Goal: Task Accomplishment & Management: Use online tool/utility

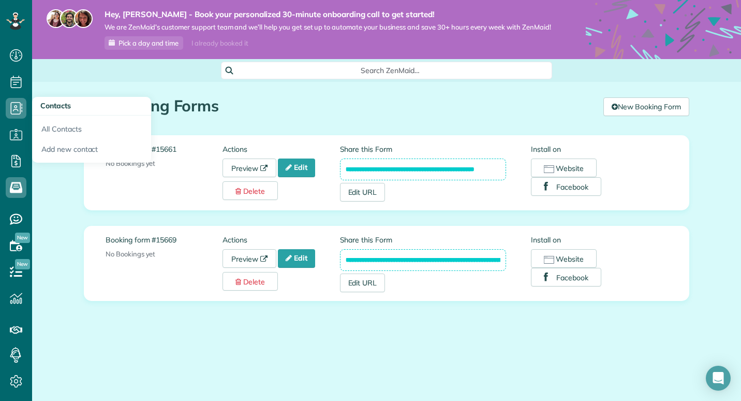
scroll to position [5, 5]
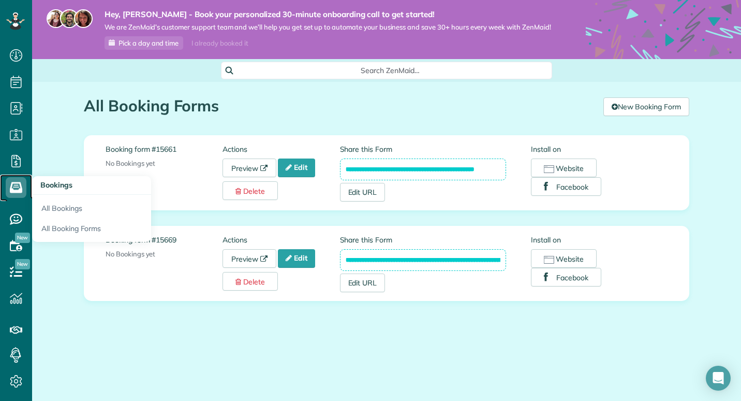
click at [16, 189] on icon at bounding box center [16, 187] width 21 height 21
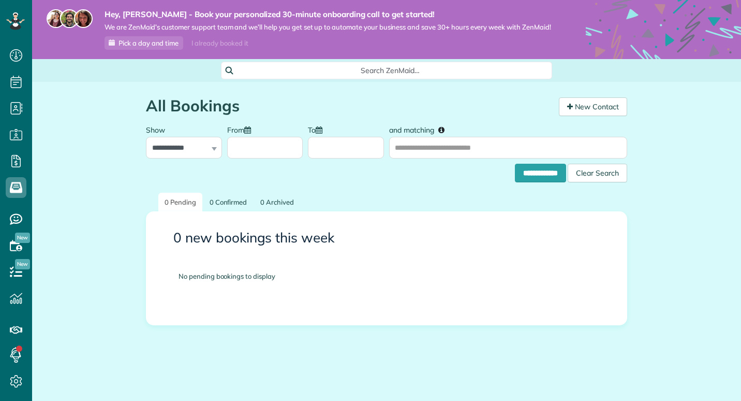
scroll to position [5, 5]
click at [143, 47] on span "Pick a day and time" at bounding box center [149, 43] width 60 height 8
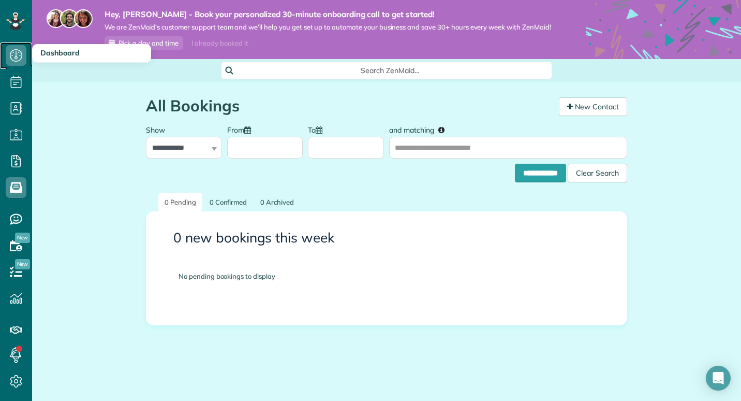
click at [14, 59] on icon at bounding box center [16, 55] width 21 height 21
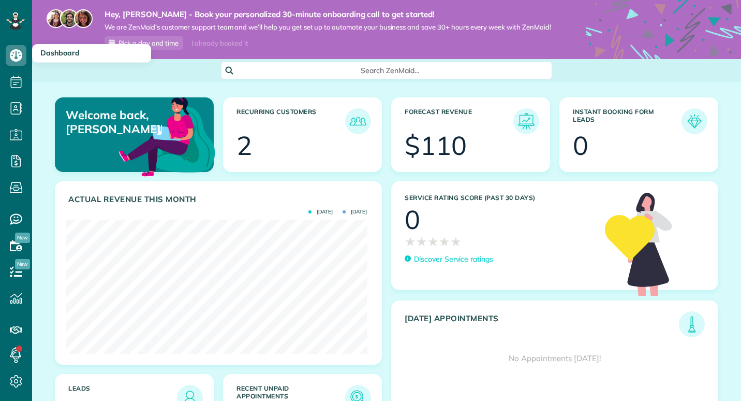
scroll to position [134, 301]
click at [628, 120] on h3 "Instant Booking Form Leads" at bounding box center [627, 121] width 109 height 26
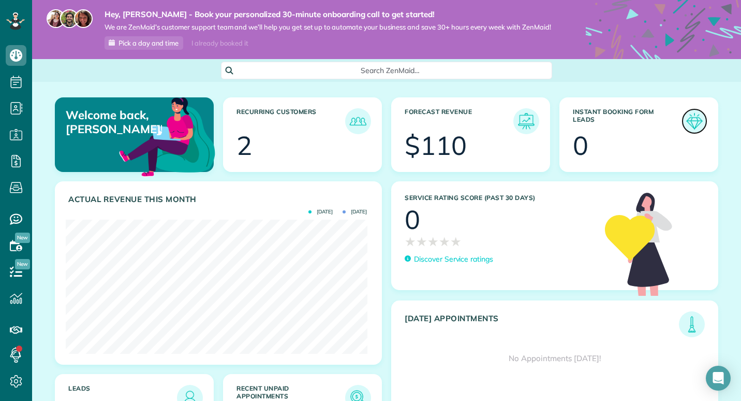
click at [694, 126] on img at bounding box center [695, 121] width 24 height 24
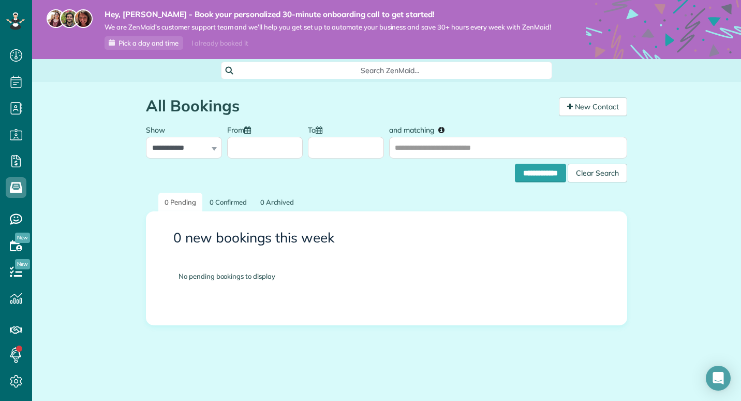
scroll to position [5, 5]
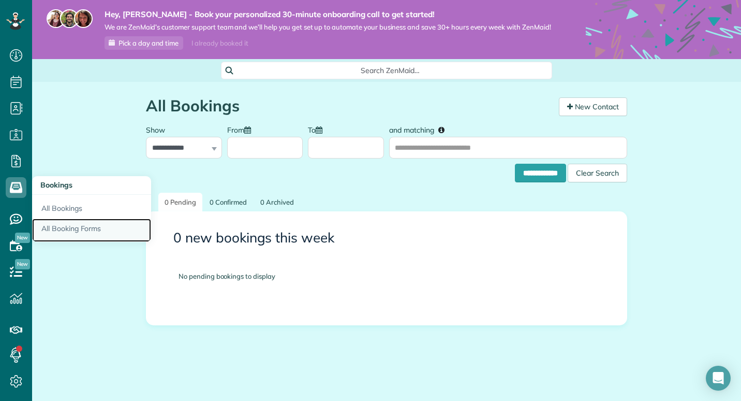
click at [58, 224] on link "All Booking Forms" at bounding box center [91, 230] width 119 height 24
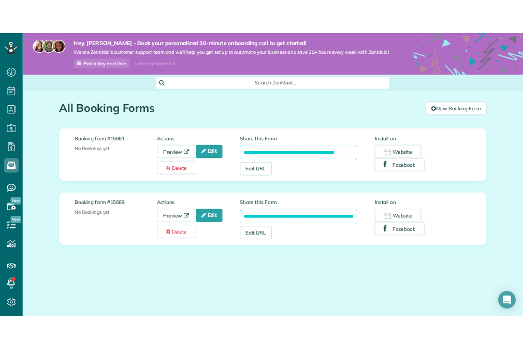
scroll to position [349, 32]
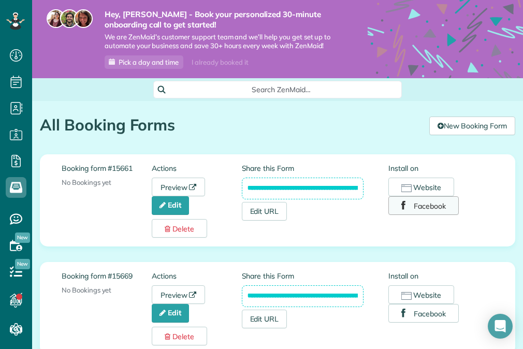
click at [420, 215] on button "Facebook" at bounding box center [423, 205] width 70 height 19
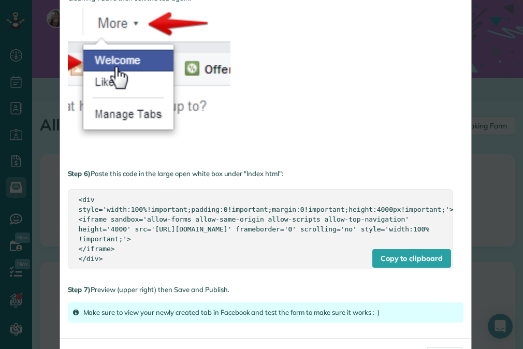
scroll to position [637, 0]
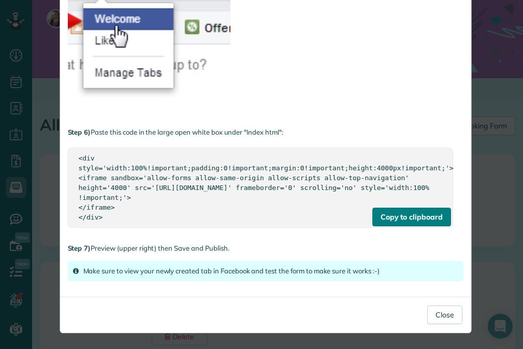
click at [396, 214] on div "Copy to clipboard" at bounding box center [411, 217] width 79 height 19
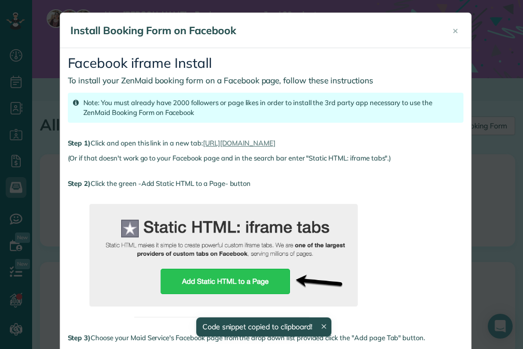
scroll to position [0, 0]
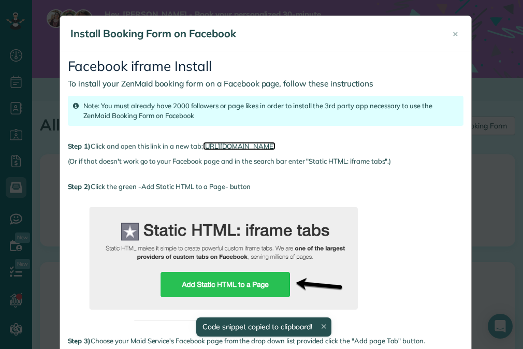
click at [270, 145] on link "[URL][DOMAIN_NAME]" at bounding box center [239, 146] width 72 height 8
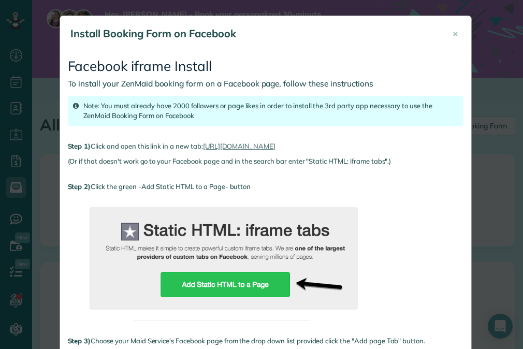
drag, startPoint x: 312, startPoint y: 156, endPoint x: 302, endPoint y: 165, distance: 13.2
click at [307, 158] on div "(Or if that doesn't work go to your Facebook page and in the search bar enter "…" at bounding box center [265, 161] width 395 height 10
drag, startPoint x: 302, startPoint y: 165, endPoint x: 308, endPoint y: 162, distance: 6.5
click at [308, 162] on div "(Or if that doesn't work go to your Facebook page and in the search bar enter "…" at bounding box center [265, 161] width 395 height 10
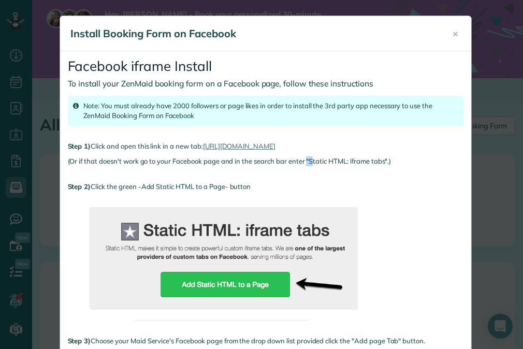
click at [308, 159] on div "(Or if that doesn't work go to your Facebook page and in the search bar enter "…" at bounding box center [265, 161] width 395 height 10
click at [308, 160] on div "(Or if that doesn't work go to your Facebook page and in the search bar enter "…" at bounding box center [265, 161] width 395 height 10
drag, startPoint x: 308, startPoint y: 160, endPoint x: 389, endPoint y: 157, distance: 80.8
click at [389, 157] on div "(Or if that doesn't work go to your Facebook page and in the search bar enter "…" at bounding box center [265, 161] width 395 height 10
copy div "Static HTML: iframe tabs"."
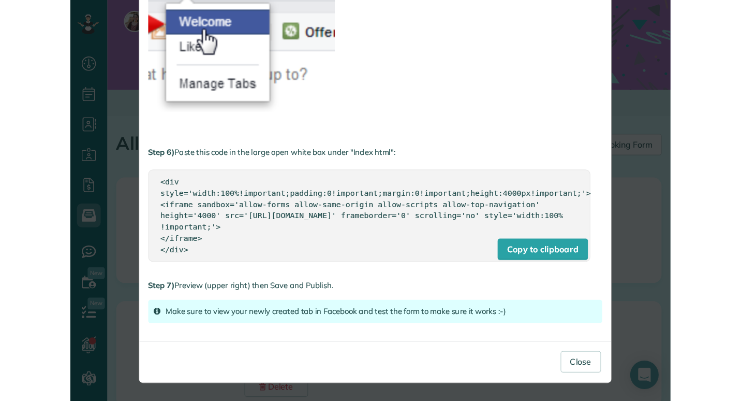
scroll to position [637, 0]
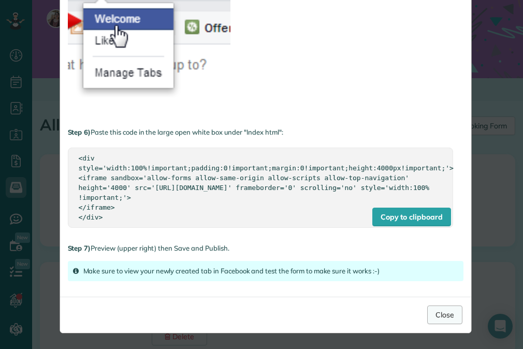
click at [453, 311] on button "Close" at bounding box center [444, 314] width 35 height 19
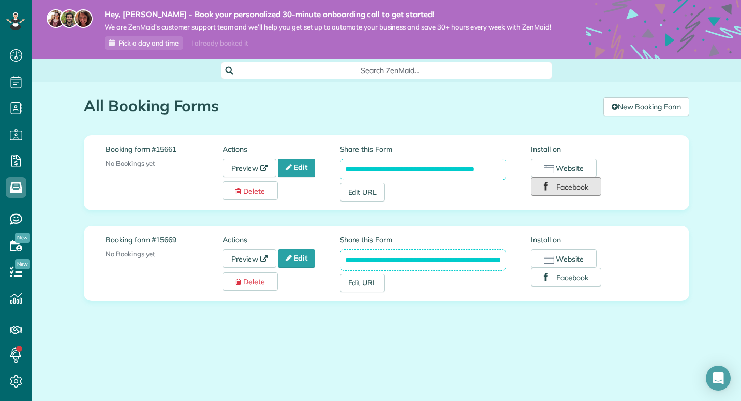
scroll to position [401, 32]
click at [555, 183] on button "Facebook" at bounding box center [566, 186] width 70 height 19
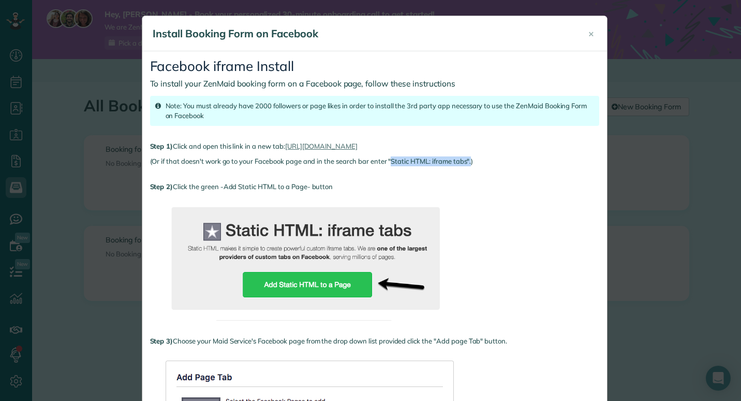
scroll to position [0, 0]
click at [589, 32] on span "×" at bounding box center [591, 33] width 6 height 12
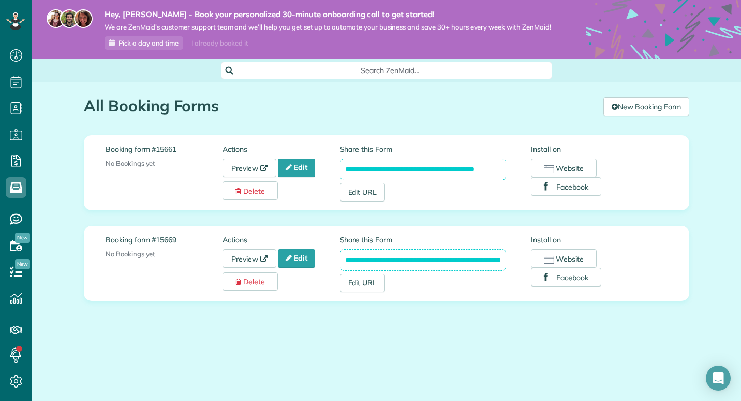
click at [433, 168] on input "**********" at bounding box center [423, 169] width 167 height 22
click at [385, 167] on input "**********" at bounding box center [423, 169] width 167 height 22
